Goal: Task Accomplishment & Management: Use online tool/utility

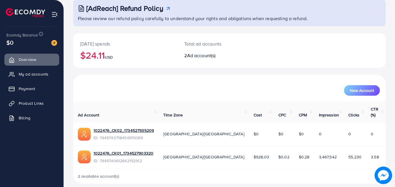
scroll to position [37, 0]
click at [45, 103] on link "Product Links" at bounding box center [31, 103] width 55 height 12
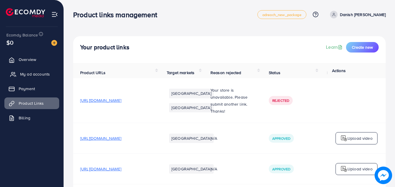
click at [43, 69] on link "My ad accounts" at bounding box center [31, 74] width 55 height 12
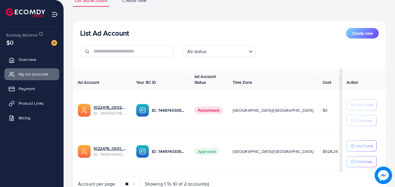
scroll to position [58, 0]
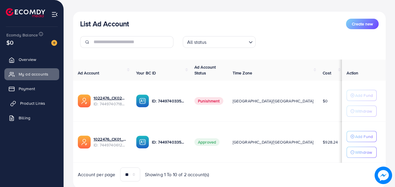
click at [39, 103] on span "Product Links" at bounding box center [32, 103] width 25 height 6
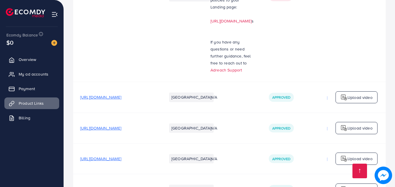
scroll to position [925, 0]
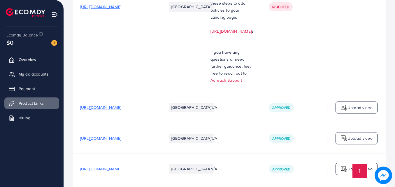
drag, startPoint x: 134, startPoint y: 80, endPoint x: 118, endPoint y: 82, distance: 16.5
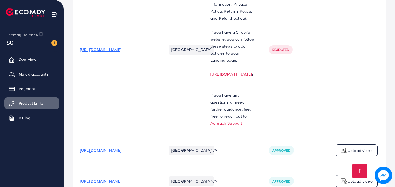
scroll to position [867, 0]
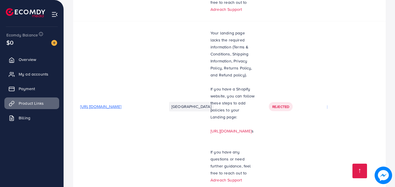
scroll to position [634, 0]
